Goal: Information Seeking & Learning: Learn about a topic

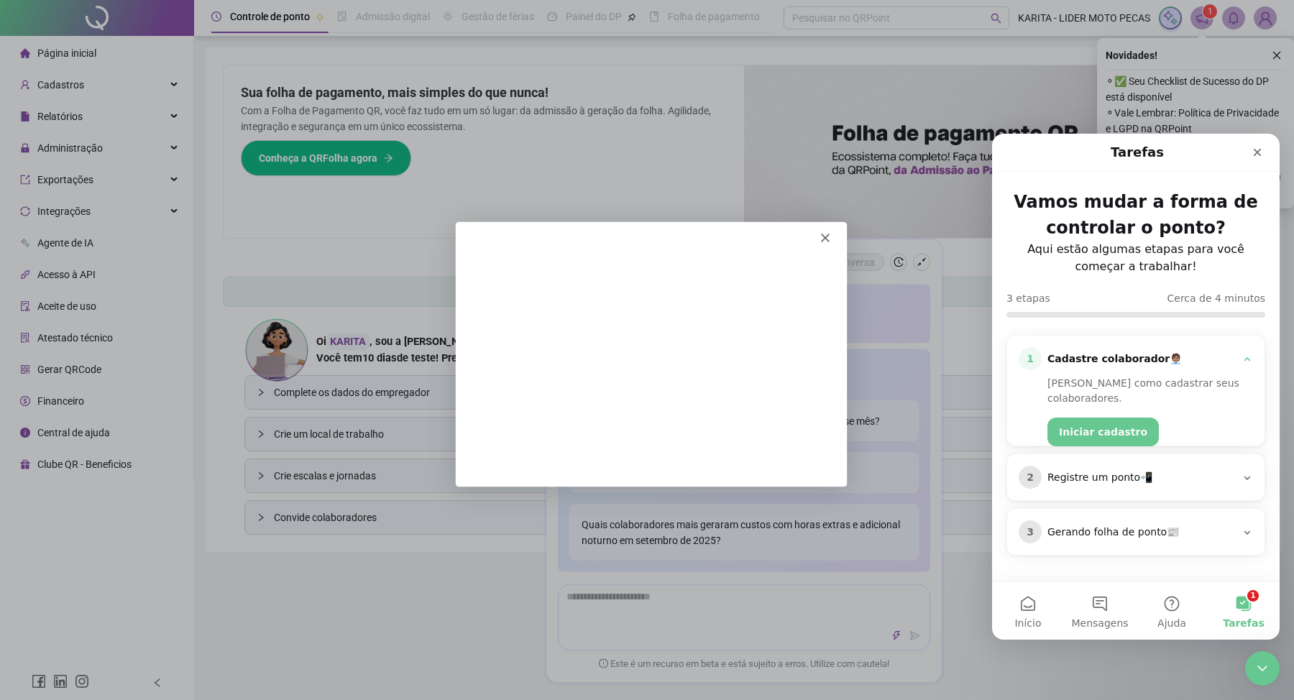
click at [826, 236] on polygon "Fechar" at bounding box center [825, 237] width 9 height 9
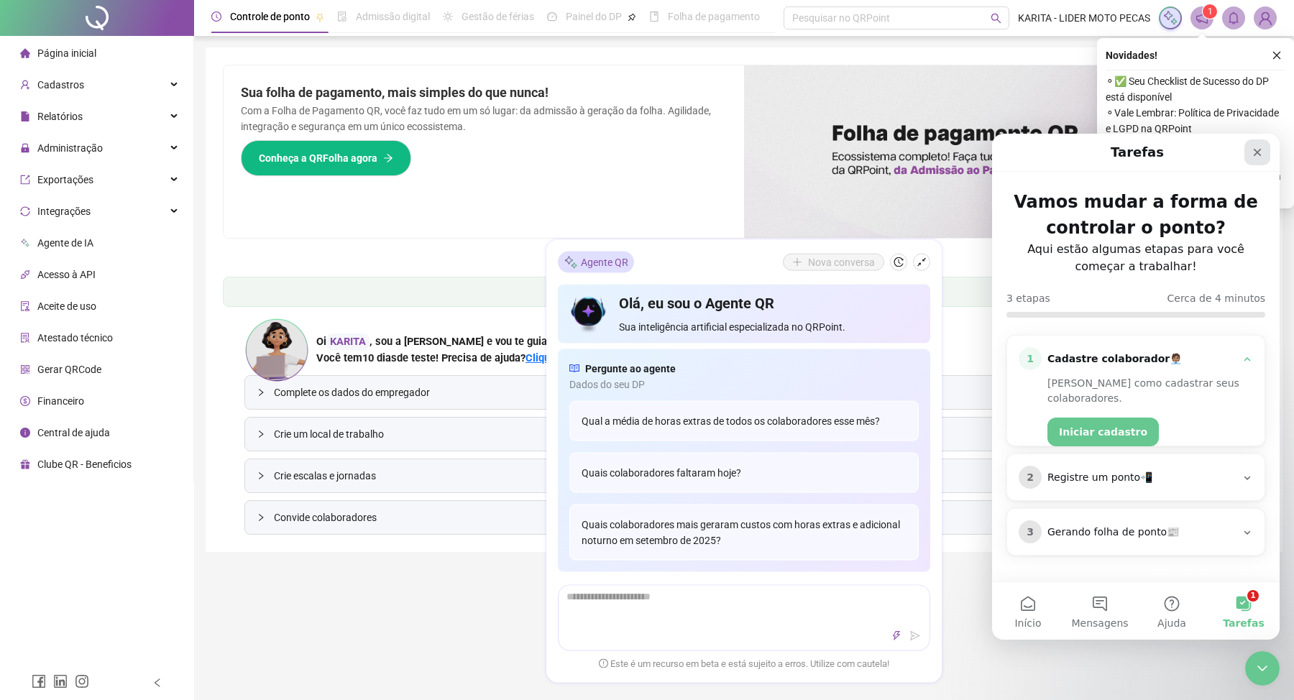
click at [1260, 150] on icon "Fechar" at bounding box center [1258, 153] width 8 height 8
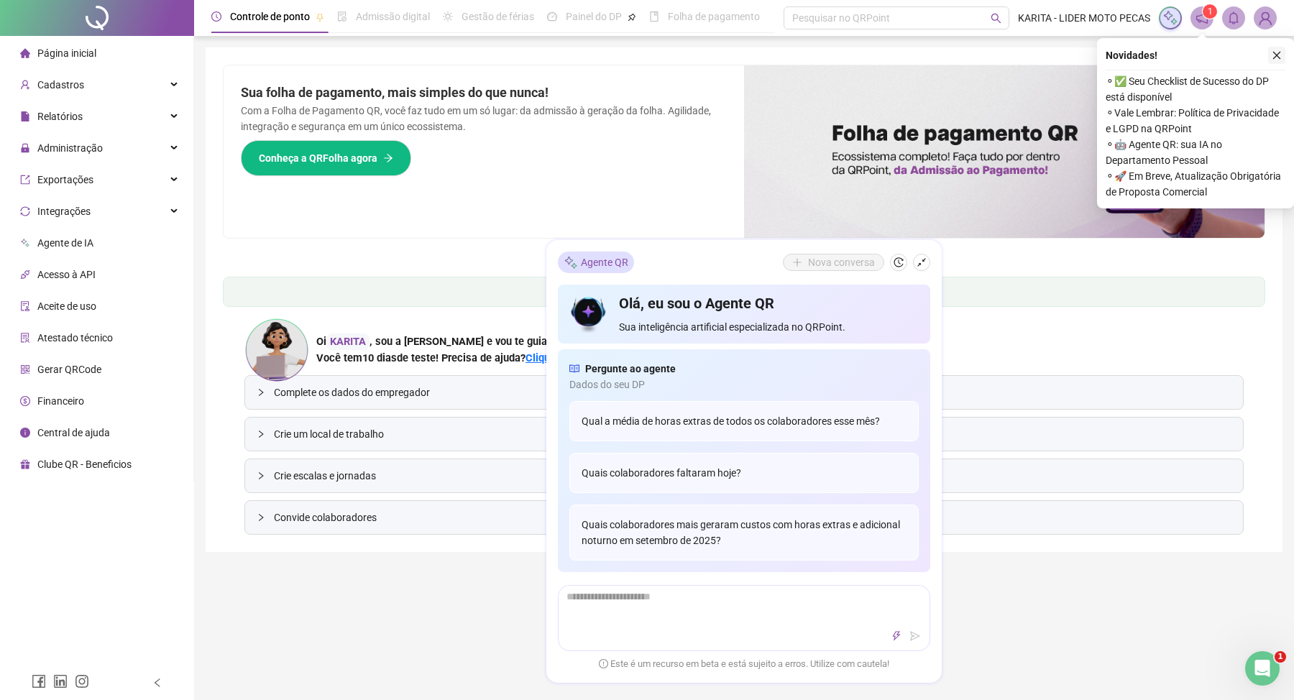
click at [1276, 56] on icon "close" at bounding box center [1278, 56] width 8 height 8
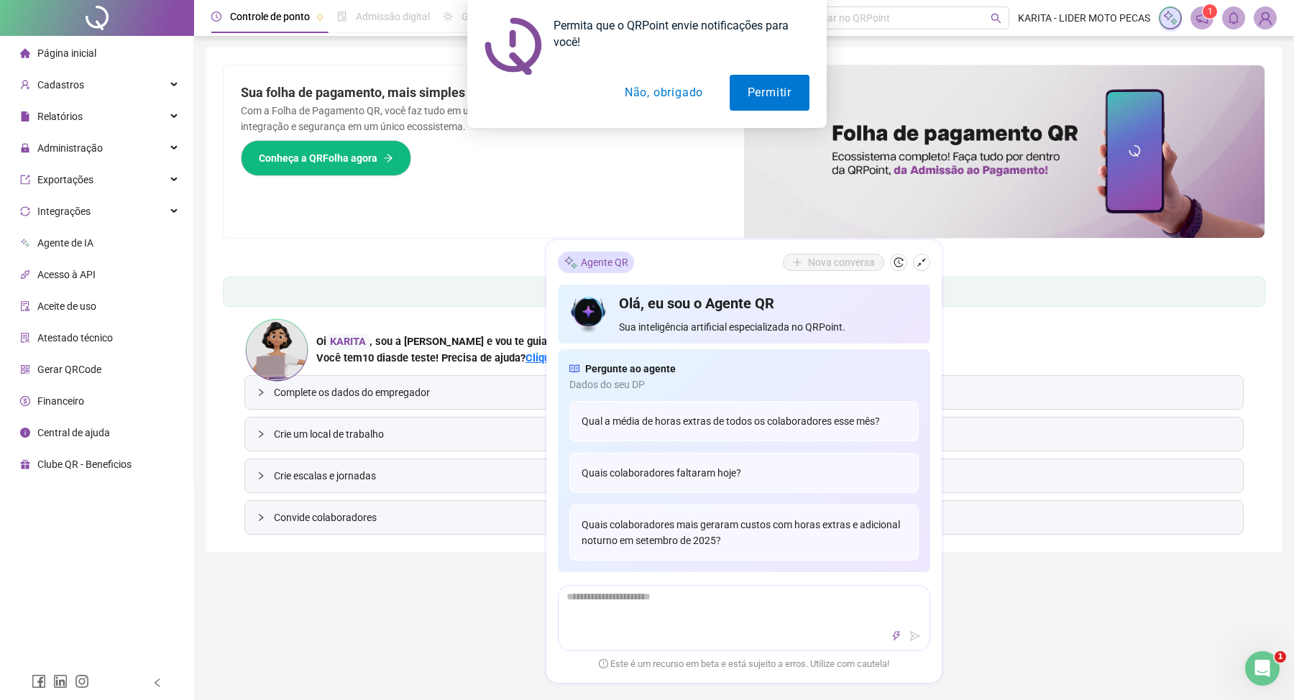
click at [400, 19] on div "Permita que o QRPoint envie notificações para você! Permitir Não, obrigado" at bounding box center [647, 64] width 1294 height 128
click at [428, 18] on div "Permita que o QRPoint envie notificações para você! Permitir Não, obrigado" at bounding box center [647, 64] width 1294 height 128
click at [672, 88] on button "Não, obrigado" at bounding box center [664, 93] width 114 height 36
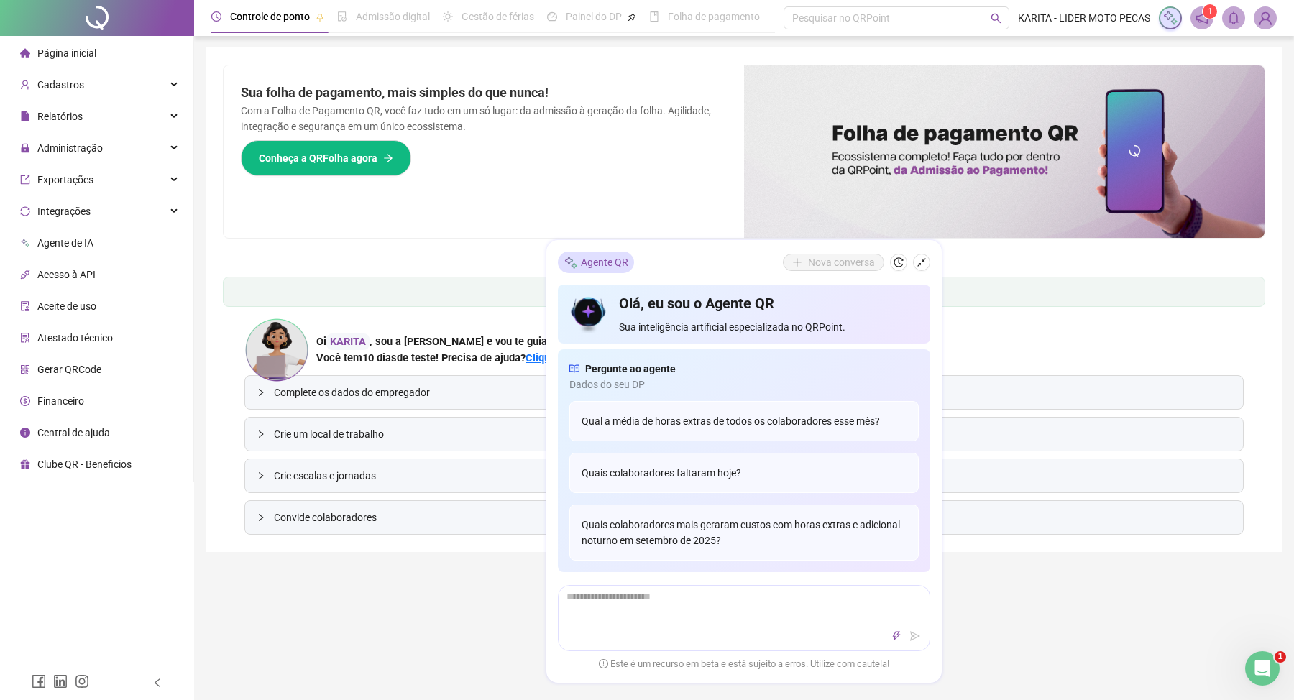
click at [257, 24] on div "Controle de ponto" at bounding box center [270, 17] width 80 height 16
click at [83, 145] on span "Administração" at bounding box center [69, 148] width 65 height 12
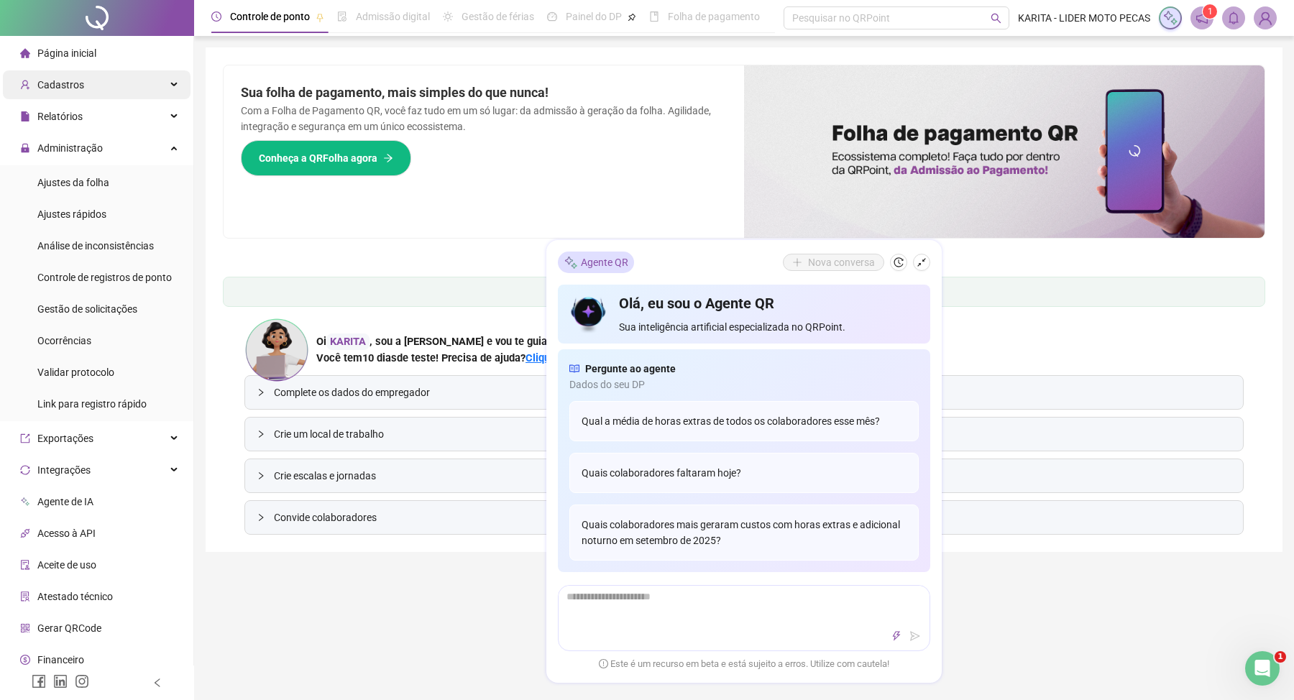
click at [81, 85] on span "Cadastros" at bounding box center [60, 85] width 47 height 12
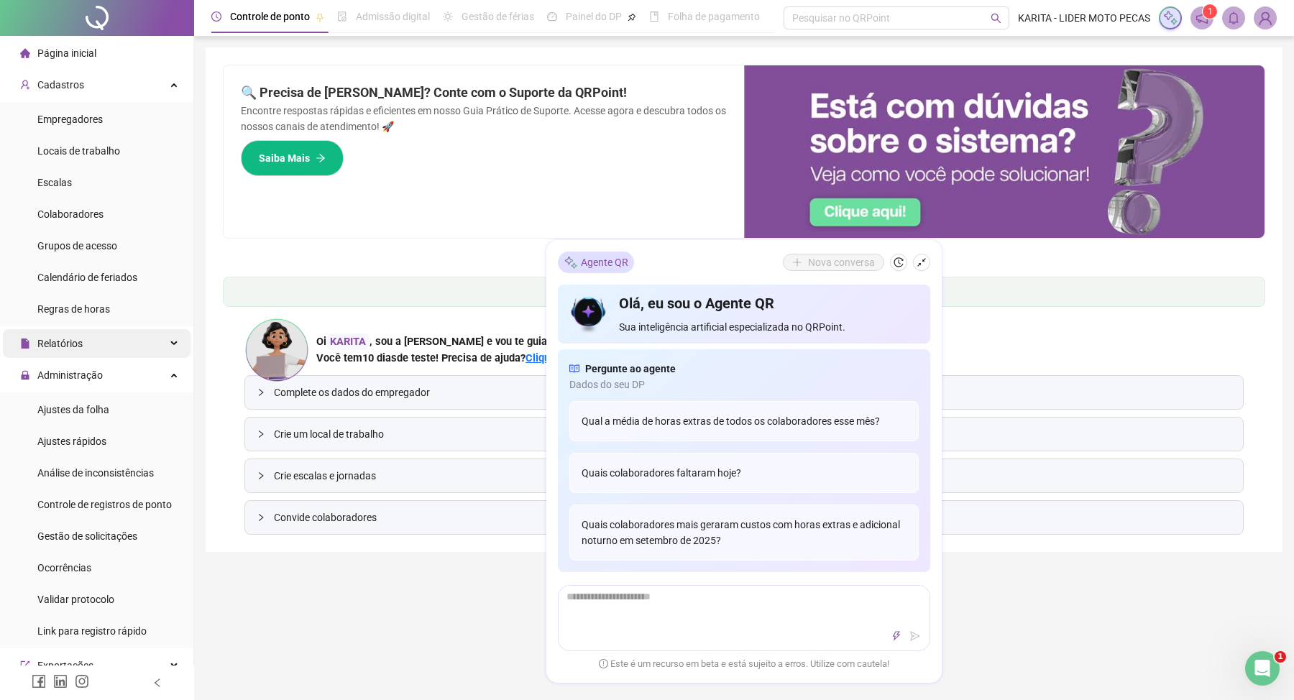
click at [175, 335] on div "Relatórios" at bounding box center [97, 343] width 188 height 29
click at [175, 339] on div "Relatórios" at bounding box center [97, 343] width 188 height 29
click at [235, 620] on div "Controle de ponto Admissão digital Gestão de férias Painel do DP Folha de pagam…" at bounding box center [744, 528] width 1100 height 1057
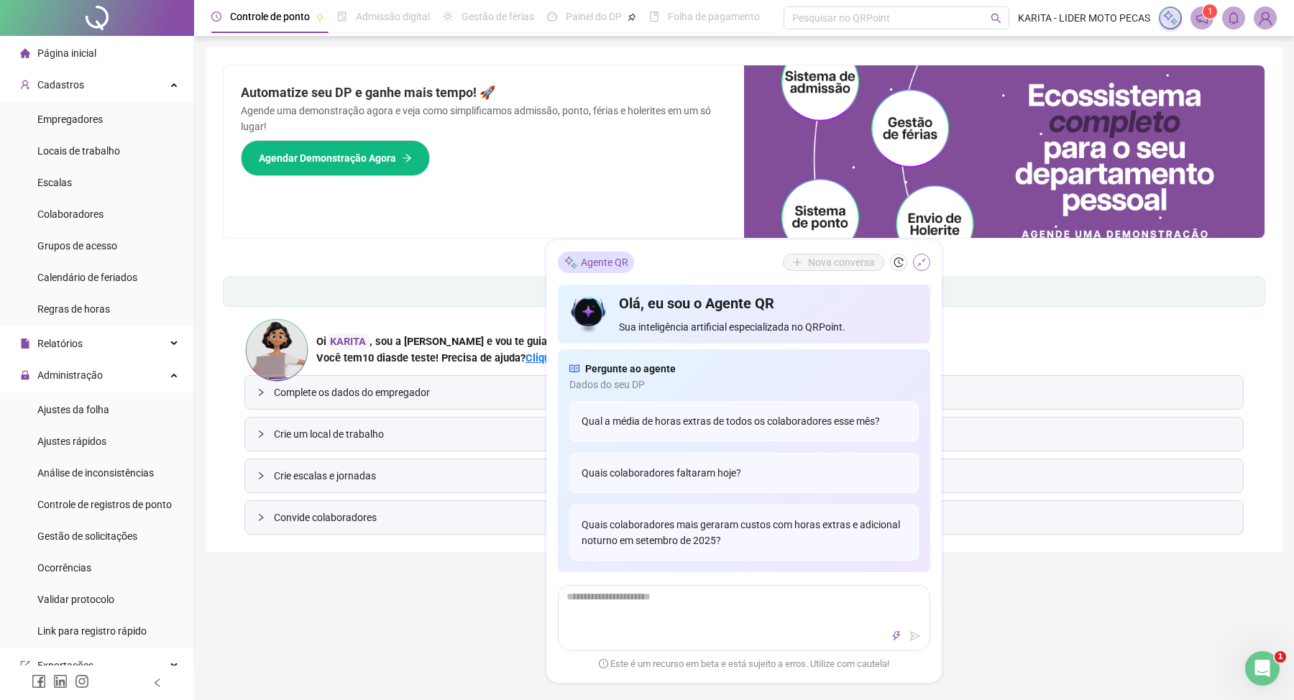
click at [918, 262] on icon "shrink" at bounding box center [922, 262] width 10 height 10
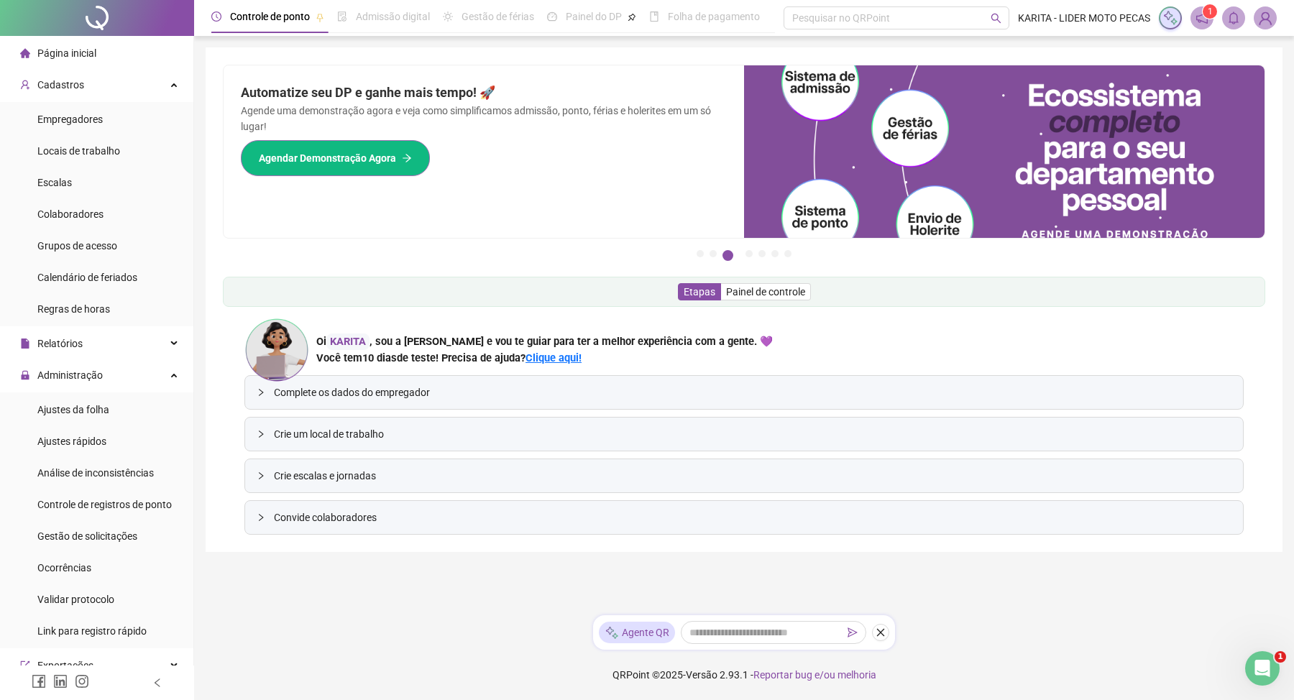
click at [335, 160] on span "Agendar Demonstração Agora" at bounding box center [327, 158] width 137 height 16
click at [764, 294] on span "Painel de controle" at bounding box center [765, 292] width 79 height 12
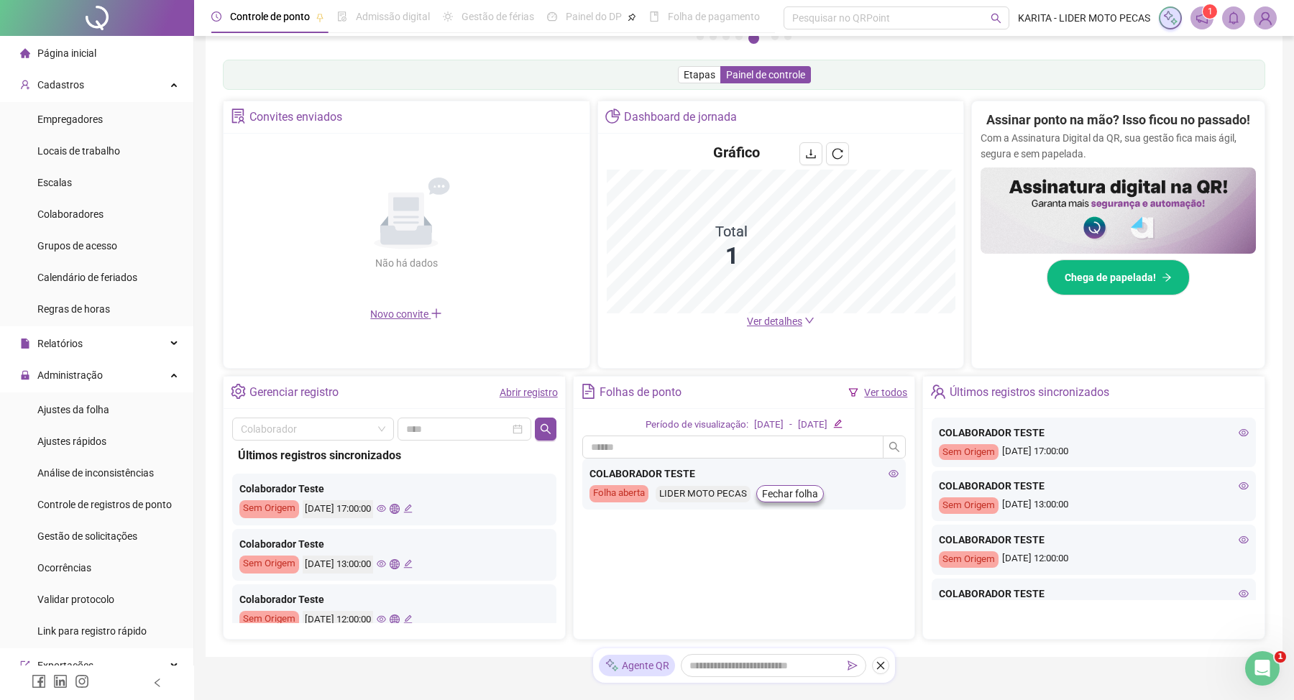
scroll to position [214, 0]
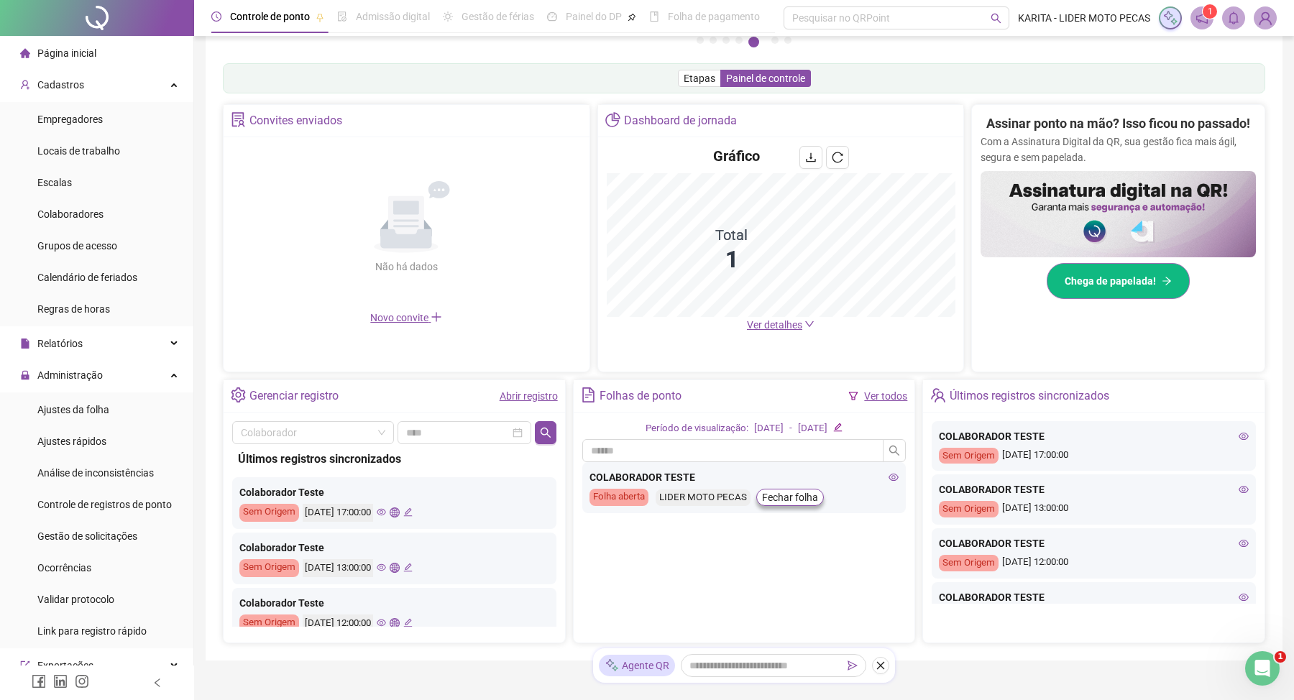
click at [1124, 289] on span "Chega de papelada!" at bounding box center [1110, 281] width 91 height 16
